Goal: Task Accomplishment & Management: Manage account settings

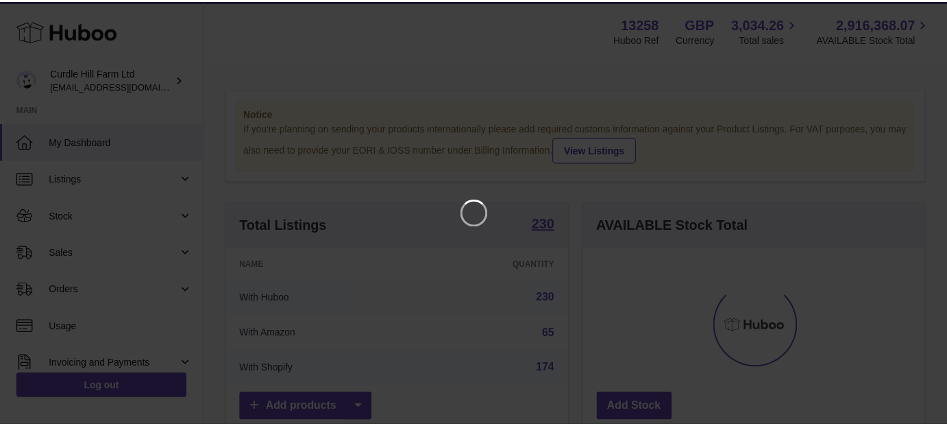
scroll to position [214, 345]
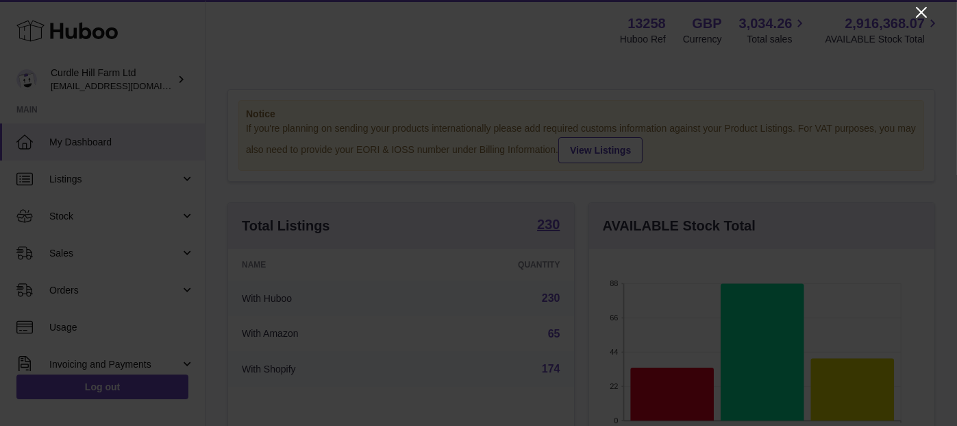
click at [913, 10] on icon "Close" at bounding box center [921, 12] width 16 height 16
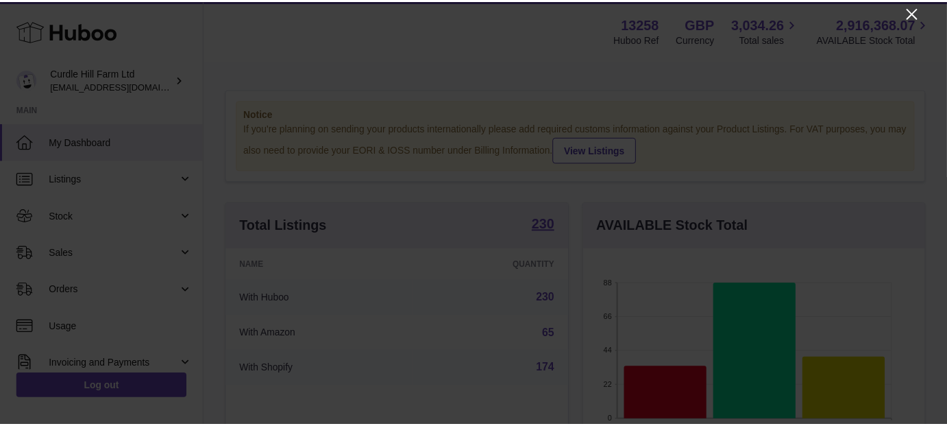
scroll to position [685053, 684926]
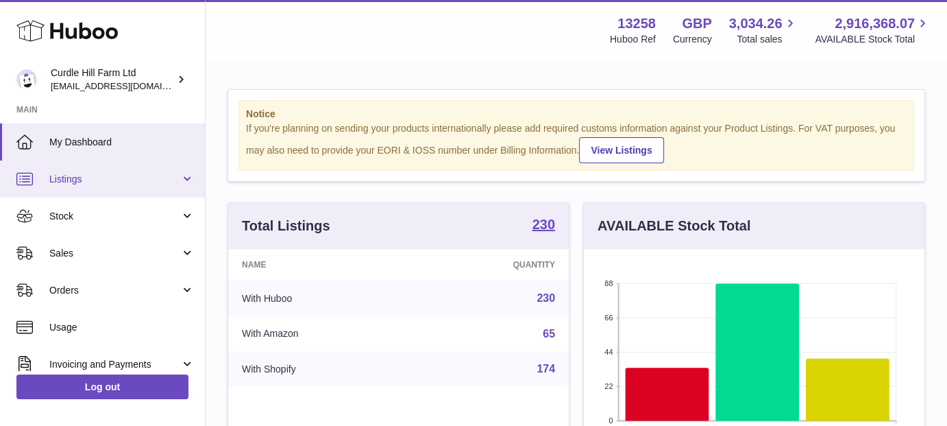
click at [123, 187] on link "Listings" at bounding box center [102, 178] width 205 height 37
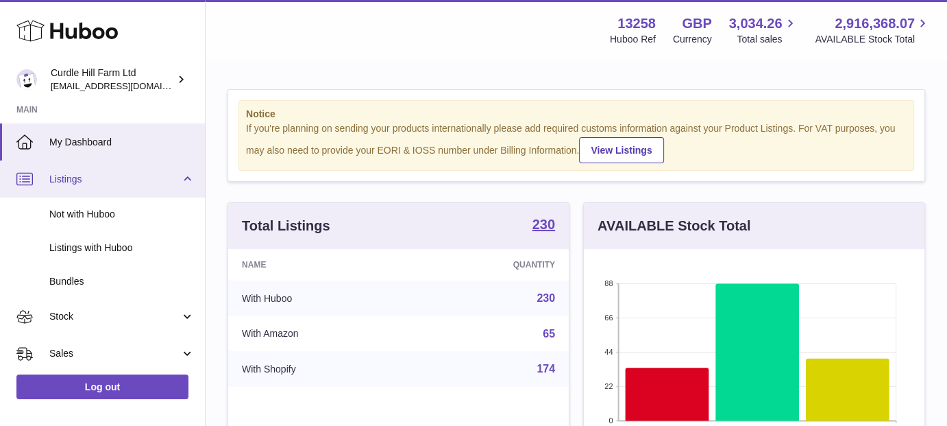
click at [135, 184] on span "Listings" at bounding box center [114, 179] width 131 height 13
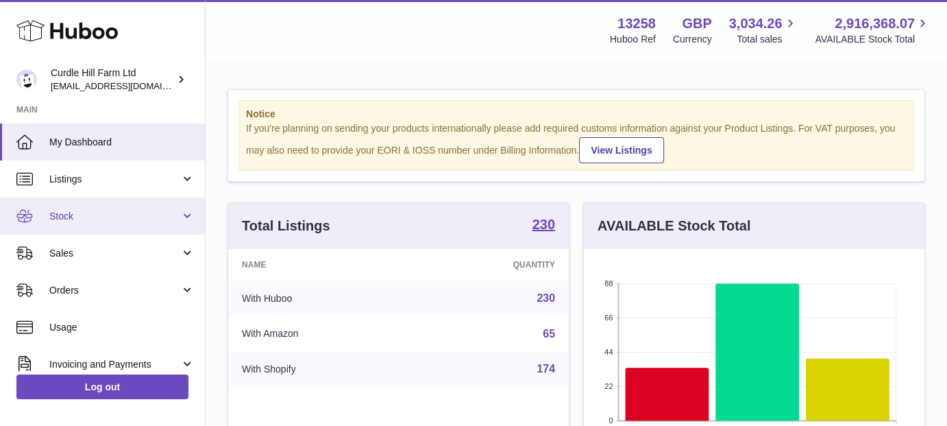
click at [115, 226] on link "Stock" at bounding box center [102, 215] width 205 height 37
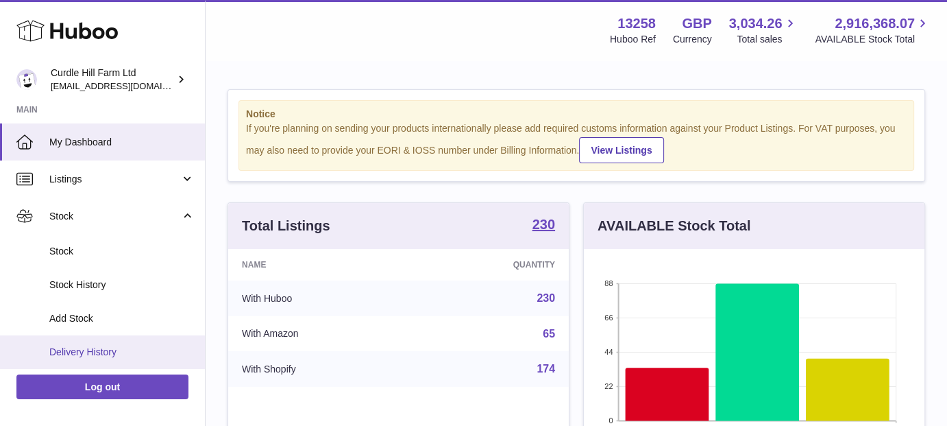
click at [132, 340] on link "Delivery History" at bounding box center [102, 352] width 205 height 34
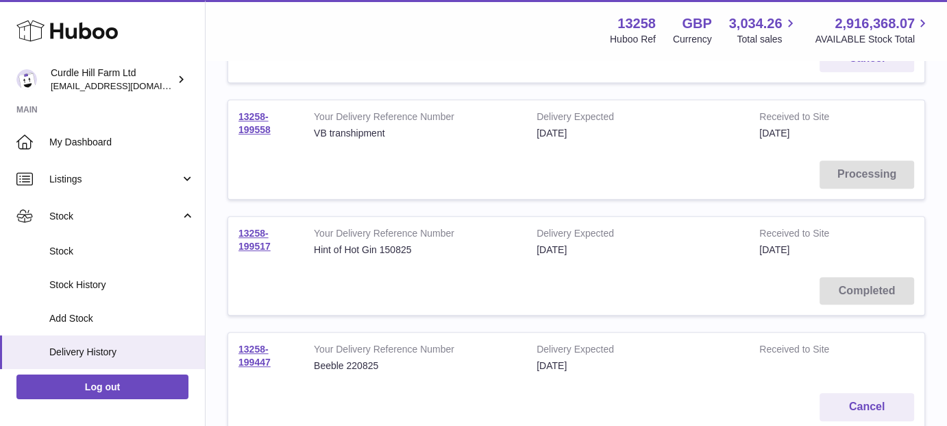
scroll to position [730, 0]
click at [256, 125] on link "13258-199558" at bounding box center [254, 124] width 32 height 24
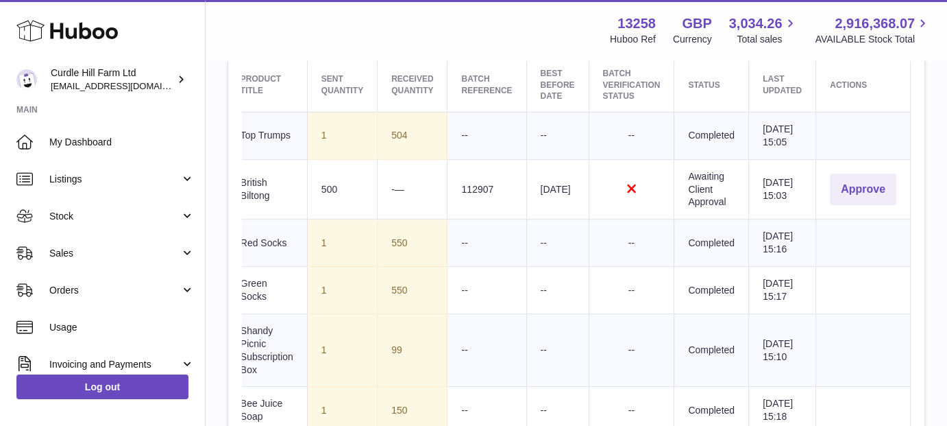
scroll to position [548, 0]
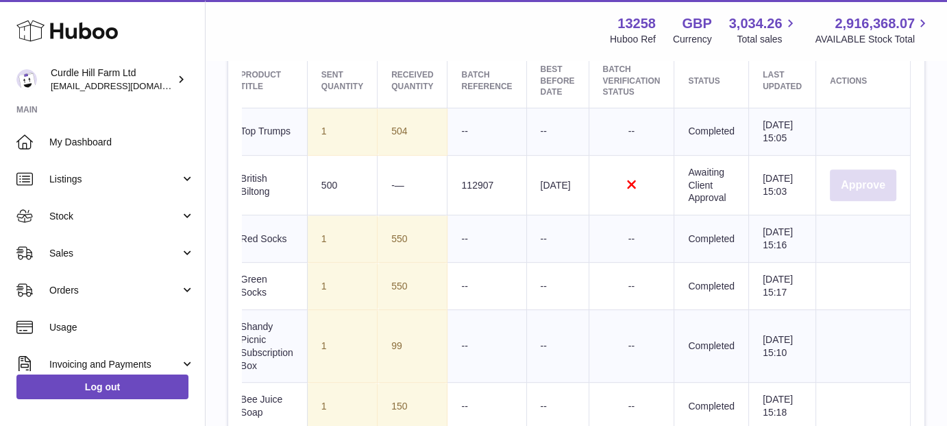
click at [865, 201] on button "Approve" at bounding box center [863, 185] width 66 height 32
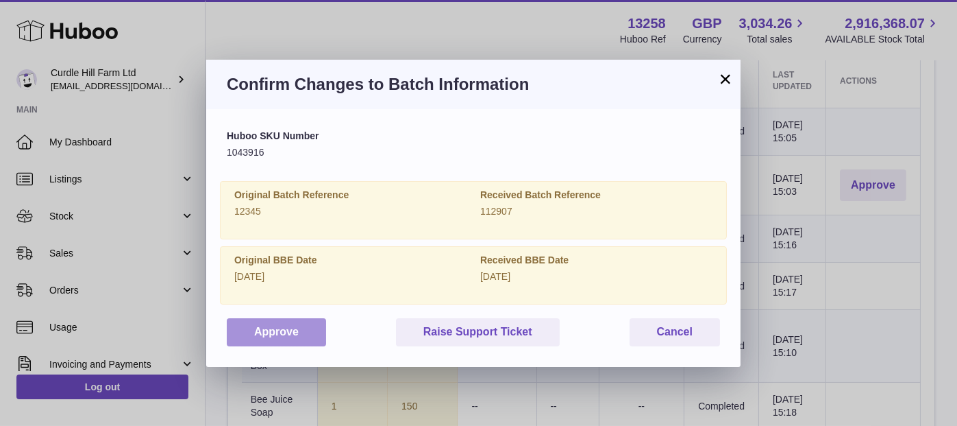
click at [265, 336] on button "Approve" at bounding box center [276, 332] width 99 height 28
click at [726, 74] on button "×" at bounding box center [725, 79] width 16 height 16
